Goal: Information Seeking & Learning: Learn about a topic

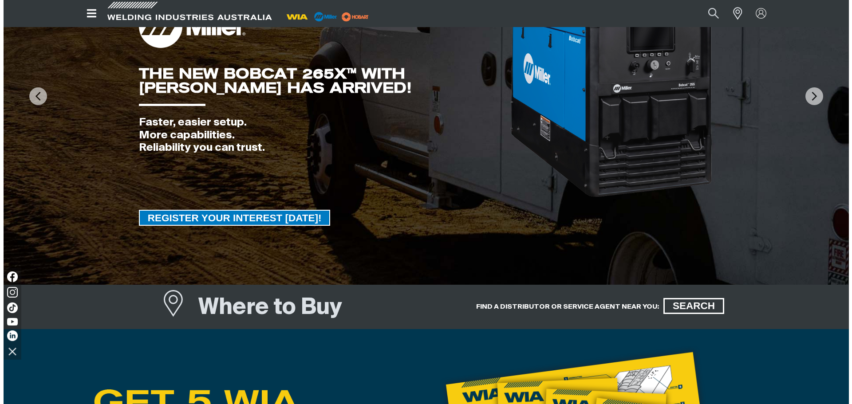
scroll to position [177, 0]
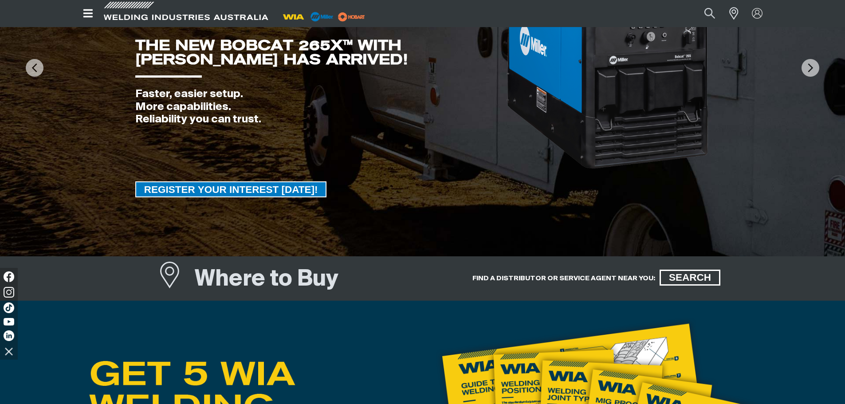
click at [87, 12] on icon "Open top menu" at bounding box center [88, 13] width 13 height 11
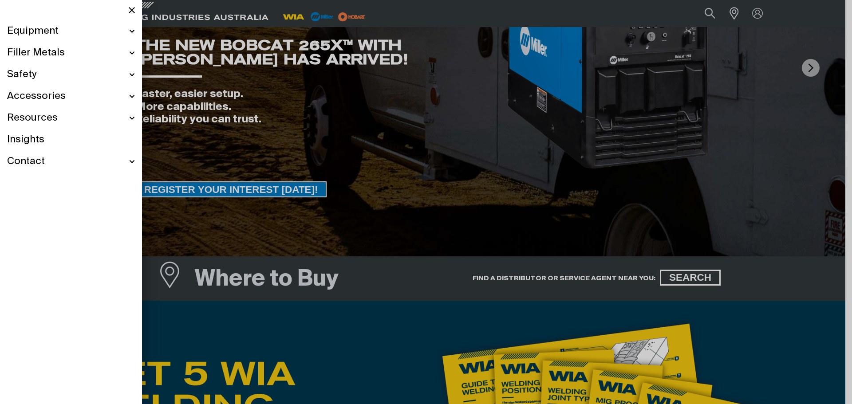
click at [131, 163] on div "Contact" at bounding box center [71, 162] width 128 height 22
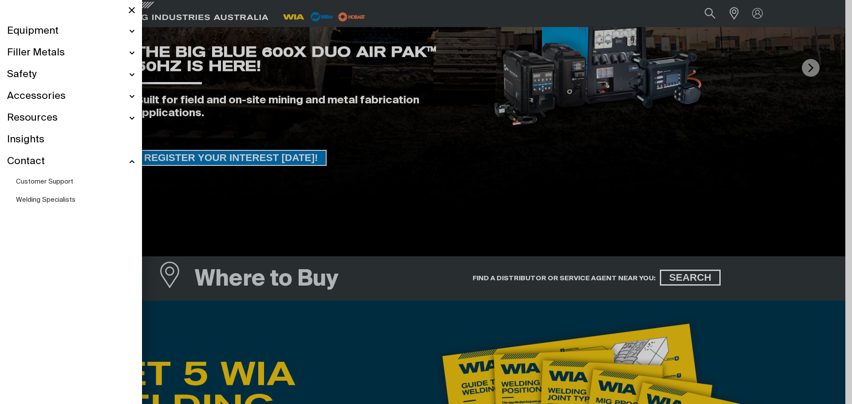
scroll to position [177, 0]
click at [135, 28] on ul "Equipment Stick Welders TIG Welders MIG Welders Multi-Process Welders Engine Dr…" at bounding box center [71, 114] width 142 height 189
click at [133, 33] on div "Equipment" at bounding box center [71, 31] width 128 height 22
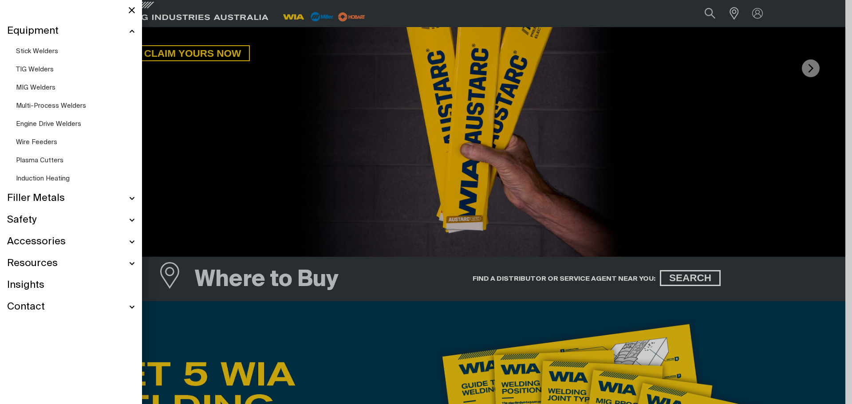
scroll to position [148, 0]
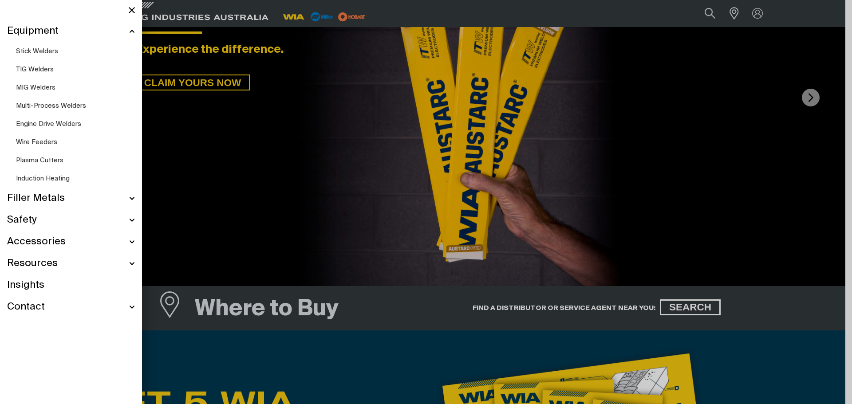
click at [38, 68] on span "TIG Welders" at bounding box center [35, 69] width 38 height 7
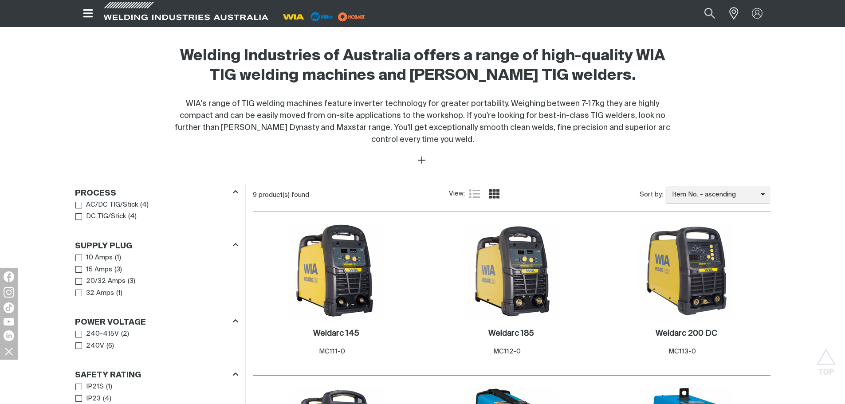
scroll to position [266, 0]
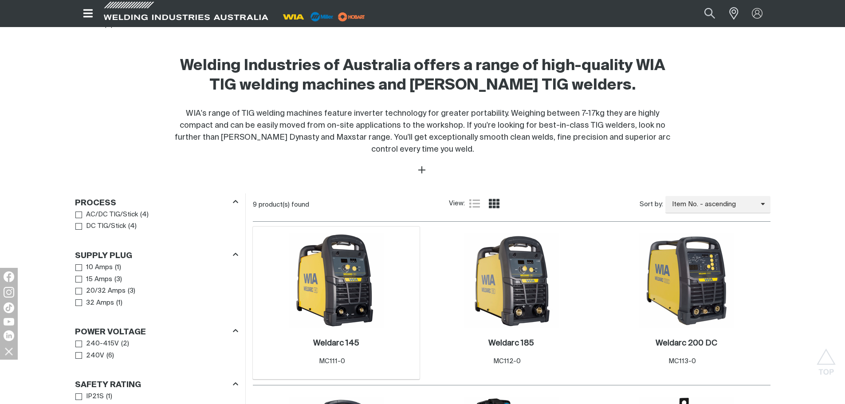
click at [336, 291] on img at bounding box center [336, 280] width 95 height 95
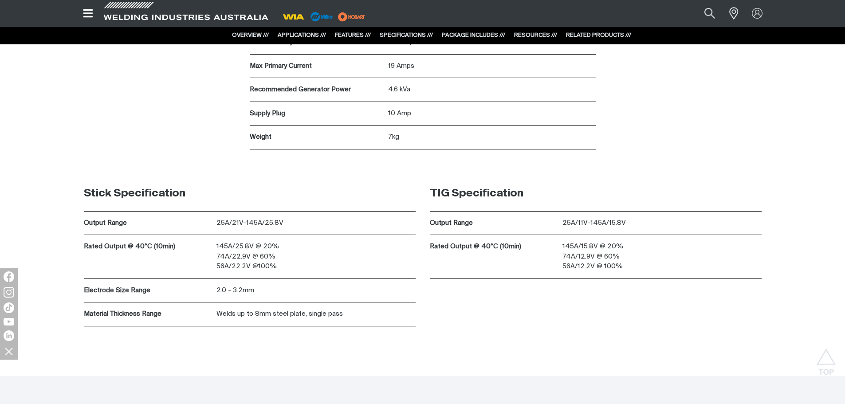
scroll to position [2707, 0]
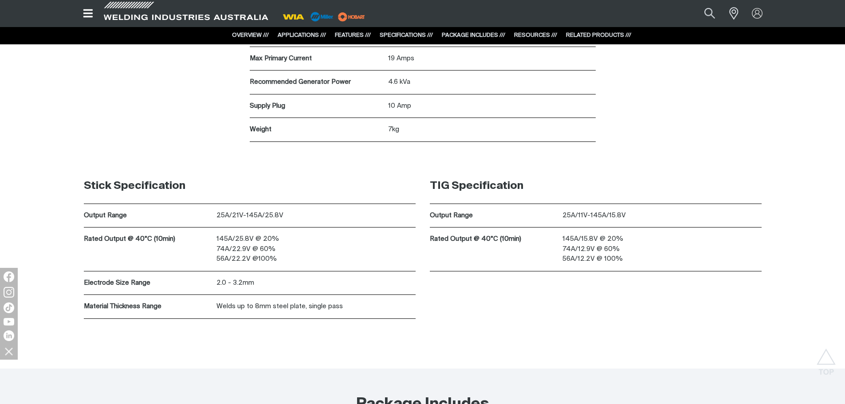
drag, startPoint x: 481, startPoint y: 264, endPoint x: 475, endPoint y: 278, distance: 15.5
click at [475, 278] on div "TIG Specification Output Range 25A/11V-145A/15.8V Rated Output @ 40°C (10min) 1…" at bounding box center [596, 225] width 332 height 113
drag, startPoint x: 487, startPoint y: 255, endPoint x: 484, endPoint y: 270, distance: 15.0
click at [484, 270] on div "Rated Output @ 40°C (10min)" at bounding box center [496, 249] width 133 height 43
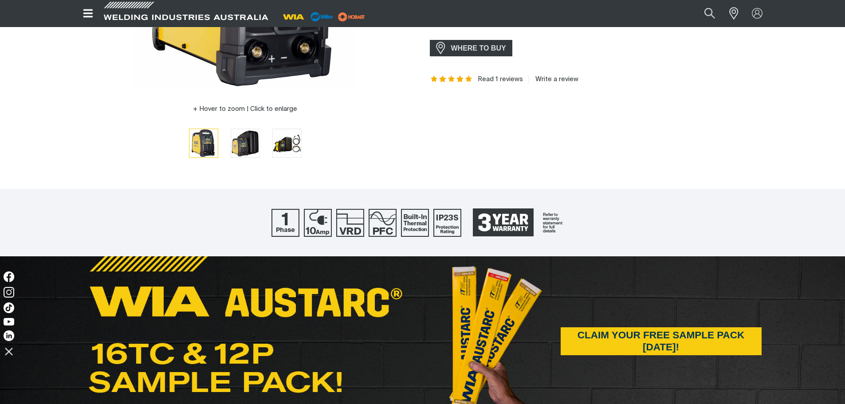
scroll to position [311, 0]
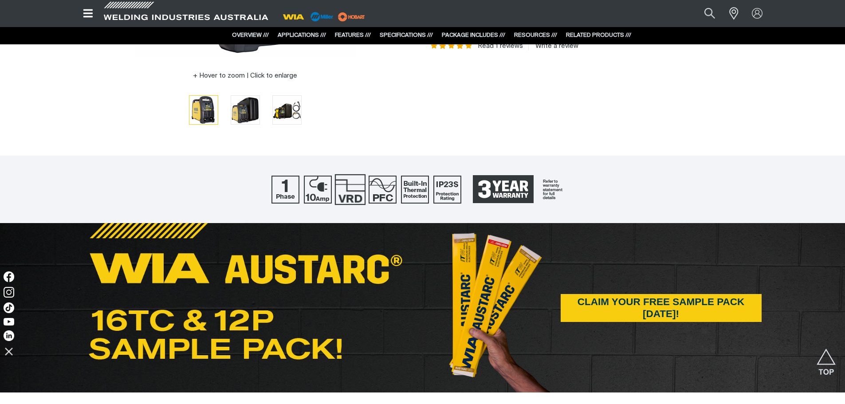
click at [352, 194] on img at bounding box center [350, 189] width 31 height 31
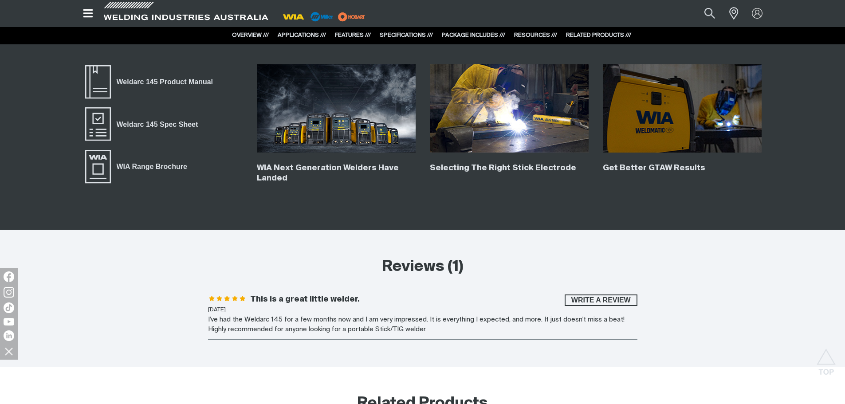
scroll to position [3195, 0]
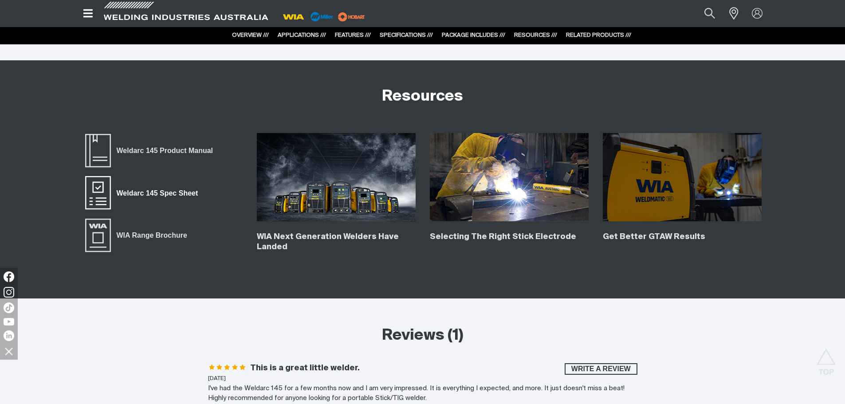
click at [107, 181] on span "Weldarc 145 Spec Sheet" at bounding box center [98, 192] width 28 height 35
click at [104, 152] on span "Weldarc 145 Product Manual" at bounding box center [98, 150] width 28 height 35
